Goal: Navigation & Orientation: Find specific page/section

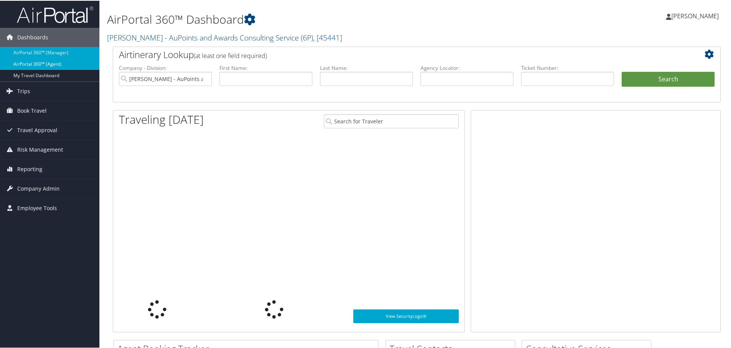
click at [23, 62] on link "AirPortal 360™ (Agent)" at bounding box center [49, 63] width 99 height 11
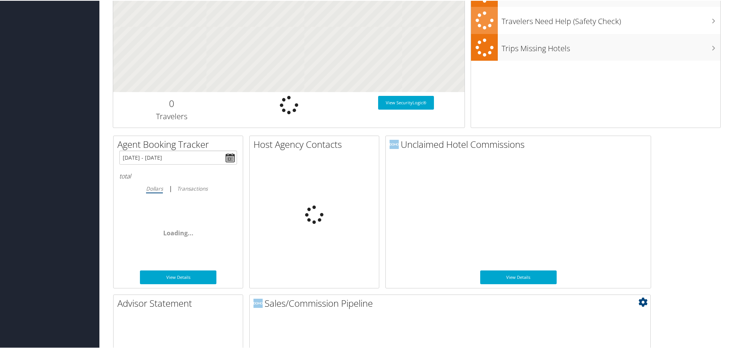
scroll to position [373, 0]
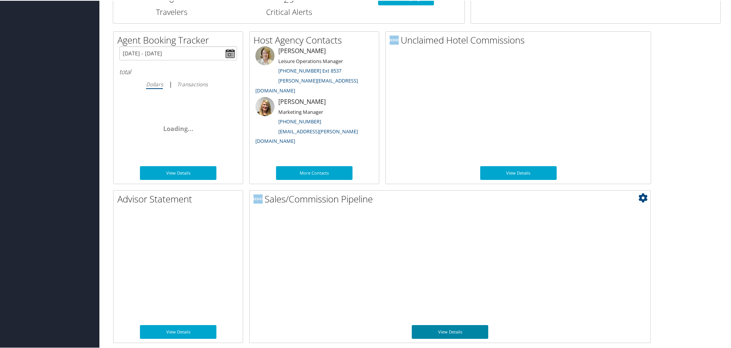
click at [430, 331] on link "View Details" at bounding box center [450, 331] width 76 height 14
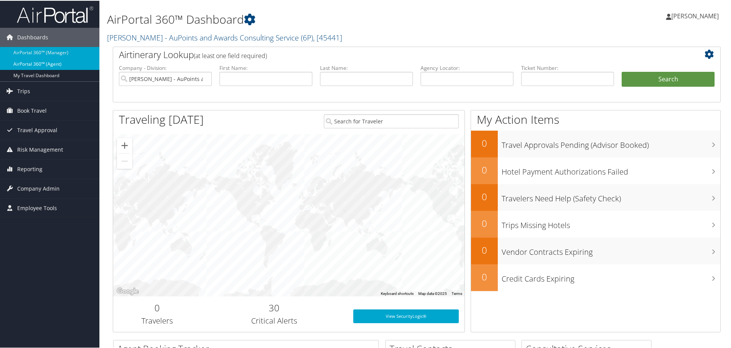
click at [63, 62] on link "AirPortal 360™ (Agent)" at bounding box center [49, 63] width 99 height 11
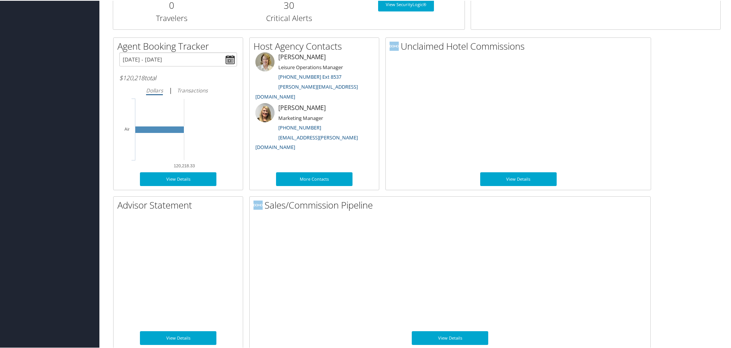
scroll to position [373, 0]
